Goal: Find contact information: Find contact information

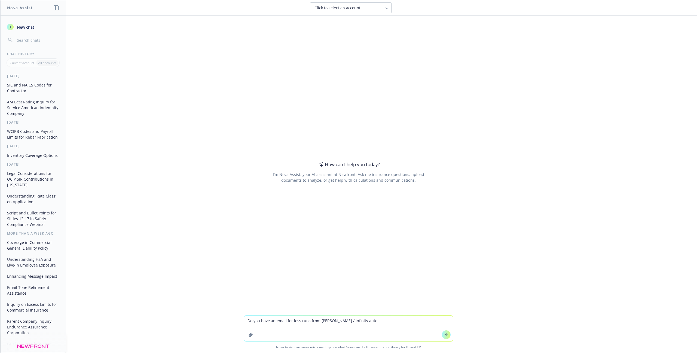
type textarea "Do you have an email for loss runs from Kemper / Infinity auto?"
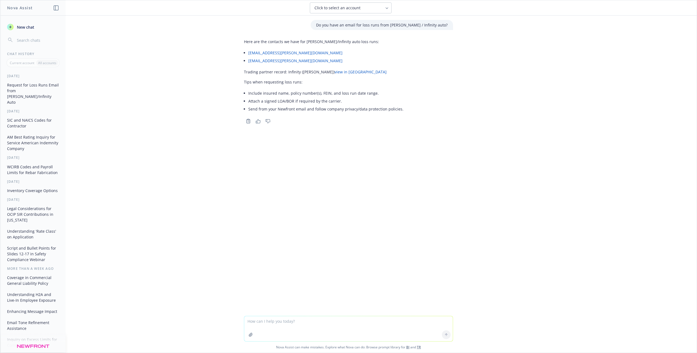
click at [26, 29] on span "New chat" at bounding box center [25, 27] width 19 height 6
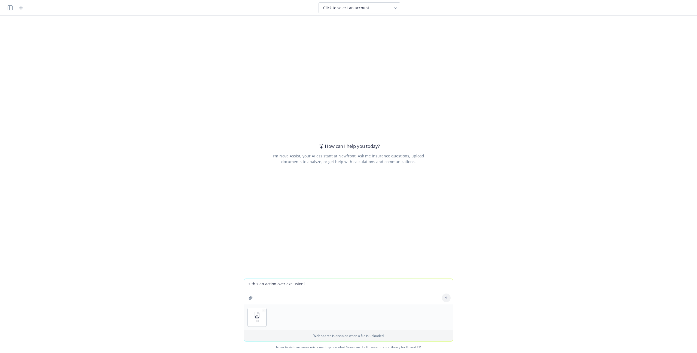
type textarea "Is this an action over exclusion?"
click at [445, 296] on icon at bounding box center [446, 296] width 2 height 1
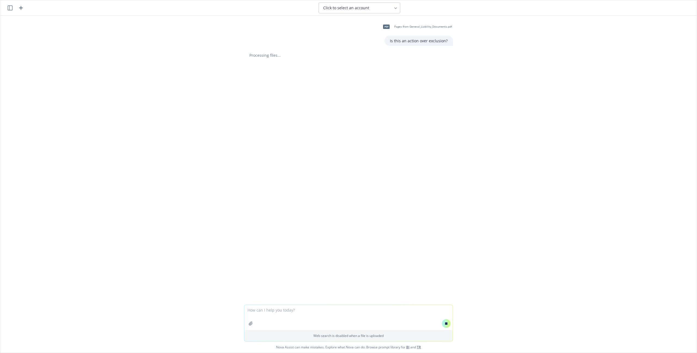
click at [336, 311] on textarea at bounding box center [348, 317] width 209 height 25
paste textarea "I"
type textarea "Is this a prior work exclusion?"
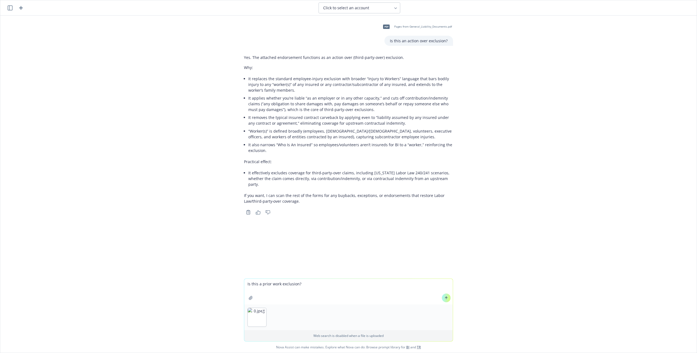
click at [440, 300] on div at bounding box center [446, 297] width 13 height 13
click at [445, 299] on icon at bounding box center [447, 298] width 4 height 4
click at [296, 314] on textarea at bounding box center [348, 317] width 209 height 25
paste textarea "I"
type textarea "I've never seen a "total auto" exclusion on general liability. Is this OK? Or s…"
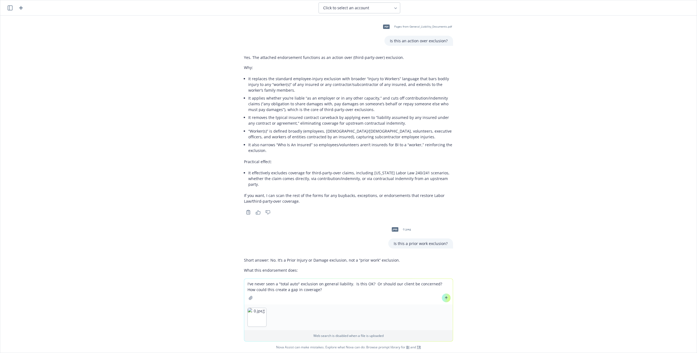
click at [411, 27] on span "Pages from General_Liability_Documents.pdf" at bounding box center [423, 27] width 58 height 4
click at [411, 27] on div "pdf Pages from General_Liability_Documents.pdf" at bounding box center [417, 27] width 74 height 14
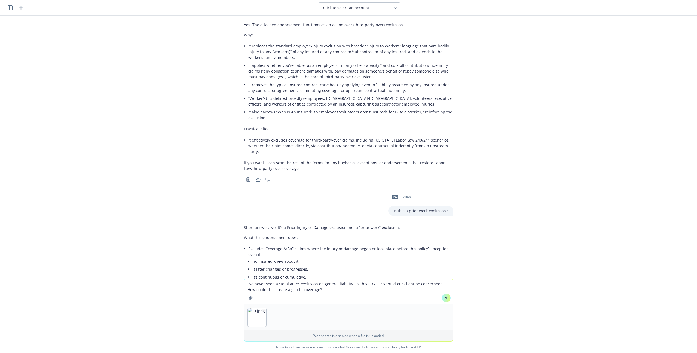
scroll to position [74, 0]
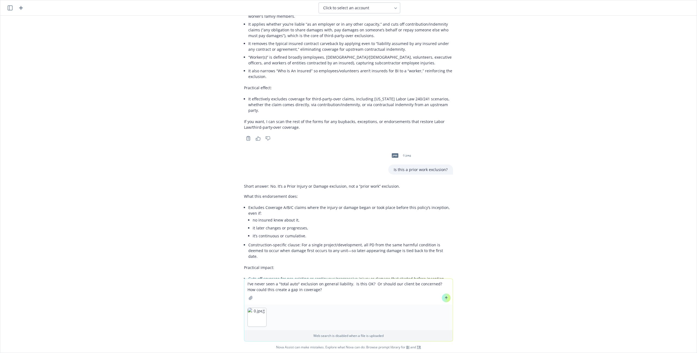
click at [446, 296] on icon at bounding box center [447, 298] width 4 height 4
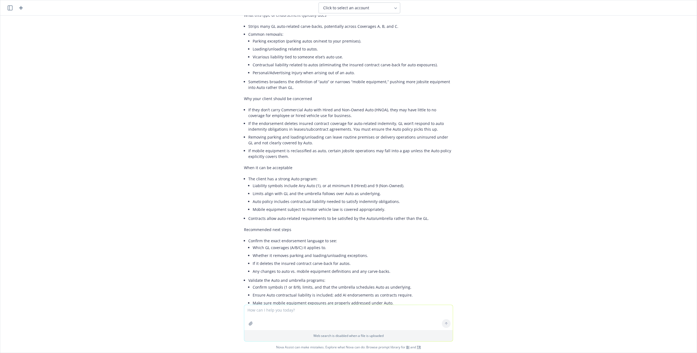
scroll to position [538, 0]
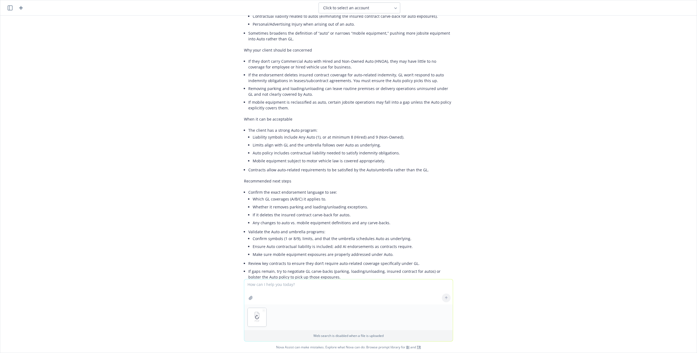
click at [279, 283] on textarea at bounding box center [348, 291] width 209 height 25
type textarea "Any other issues you see with this policy? The insured is a billboard placement…"
click at [445, 298] on icon at bounding box center [447, 298] width 4 height 4
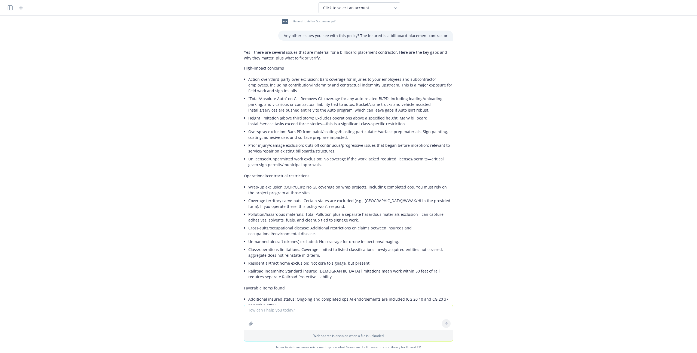
scroll to position [1033, 0]
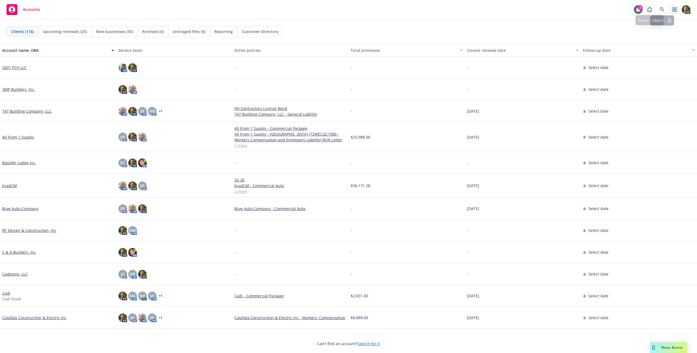
click at [674, 13] on link "button" at bounding box center [675, 9] width 11 height 11
click at [617, 51] on span "Trading partners" at bounding box center [641, 52] width 67 height 4
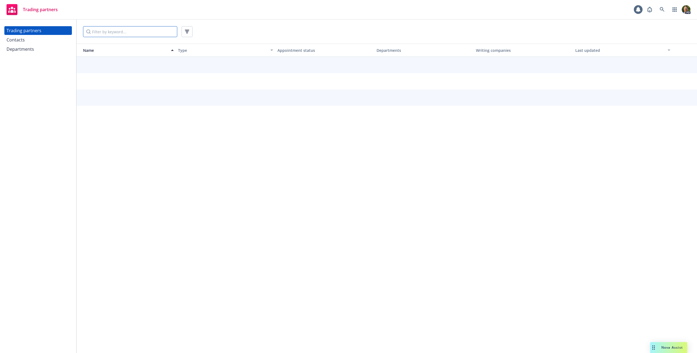
click at [123, 32] on input "Filter by keyword..." at bounding box center [130, 31] width 94 height 11
type input "Amtrust"
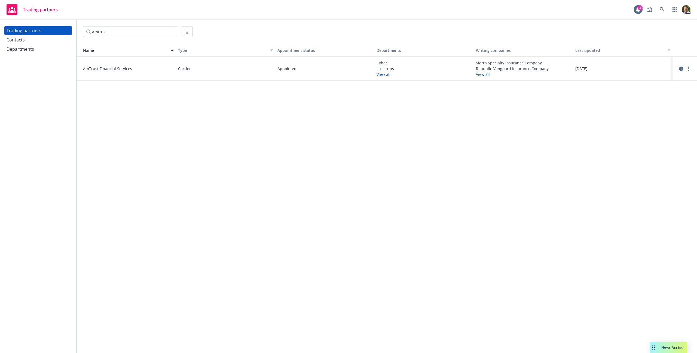
click at [109, 67] on span "AmTrust Financial Services" at bounding box center [128, 69] width 91 height 6
click at [687, 69] on link "more" at bounding box center [688, 68] width 7 height 7
click at [663, 80] on link "View contacts" at bounding box center [661, 79] width 61 height 11
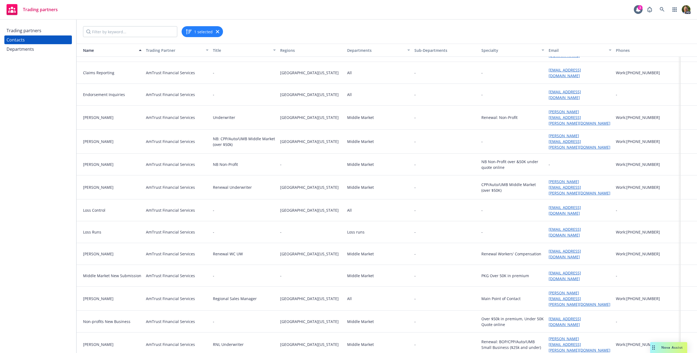
scroll to position [75, 0]
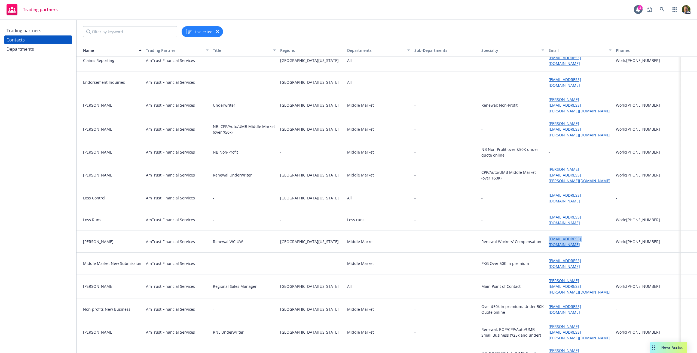
drag, startPoint x: 606, startPoint y: 231, endPoint x: 547, endPoint y: 233, distance: 59.7
click at [547, 233] on div "marifi.lim@amtrustgroup.com" at bounding box center [580, 241] width 67 height 22
copy link "marifi.lim@amtrustgroup.com"
